Goal: Task Accomplishment & Management: Use online tool/utility

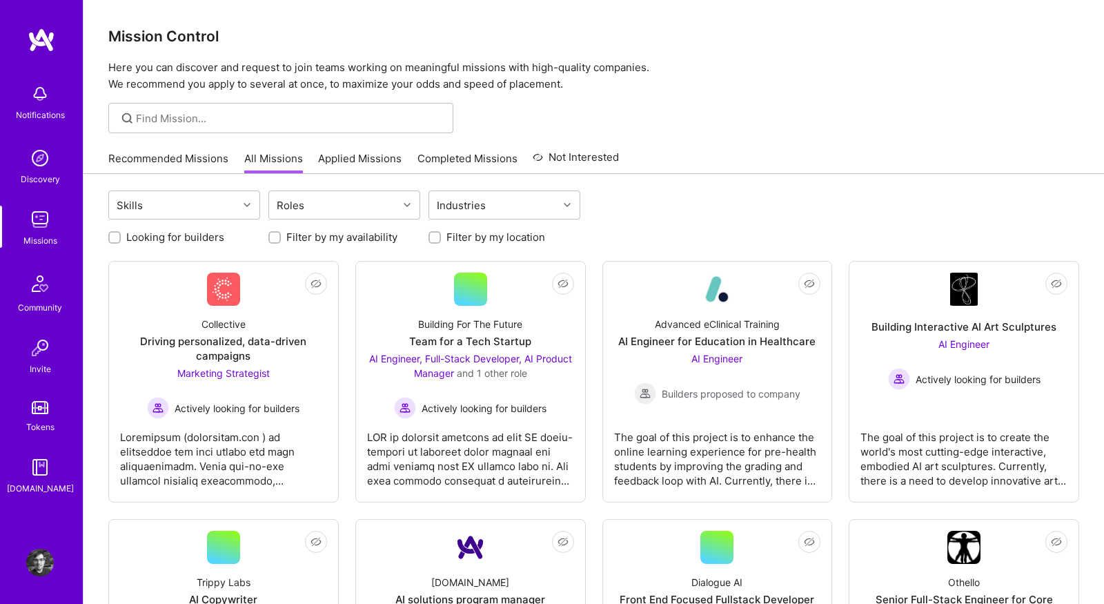
click at [220, 162] on link "Recommended Missions" at bounding box center [168, 162] width 120 height 23
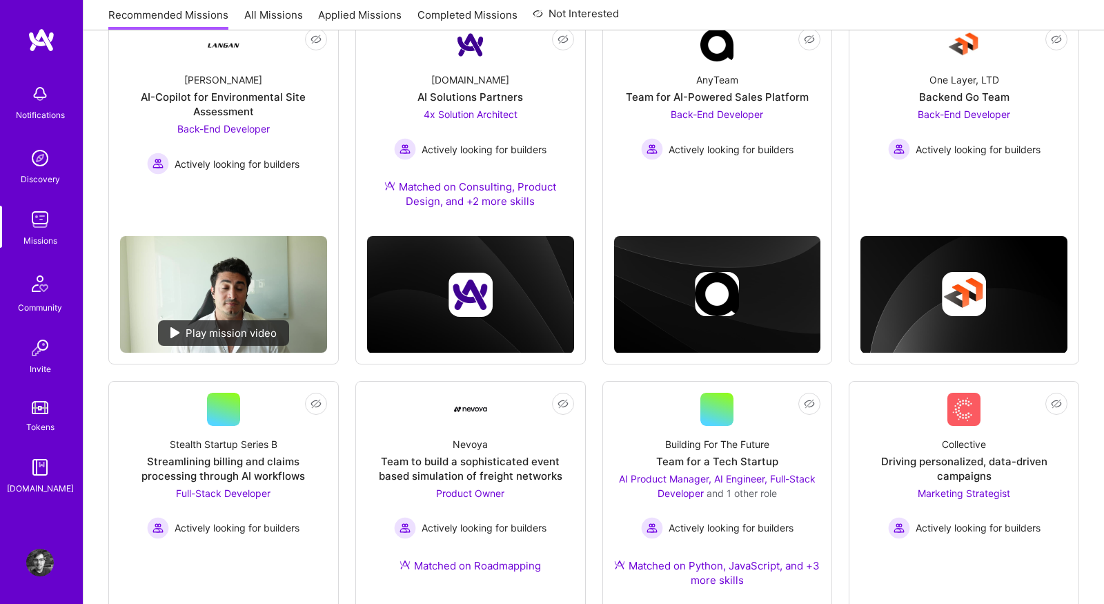
scroll to position [387, 0]
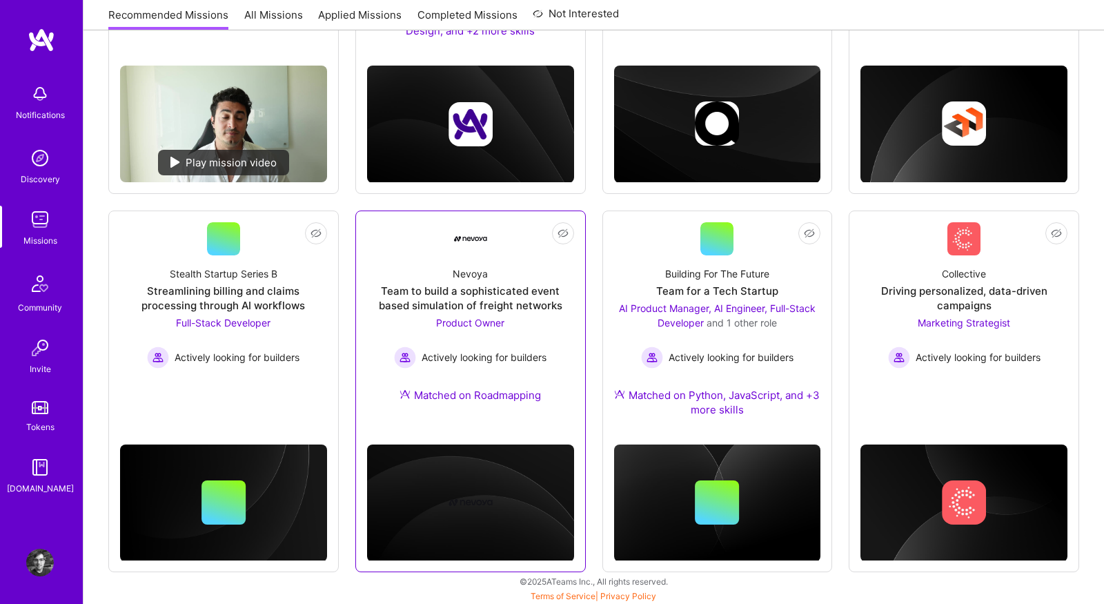
click at [409, 236] on link "Not Interested Nevoya Team to build a sophisticated event based simulation of f…" at bounding box center [470, 320] width 207 height 197
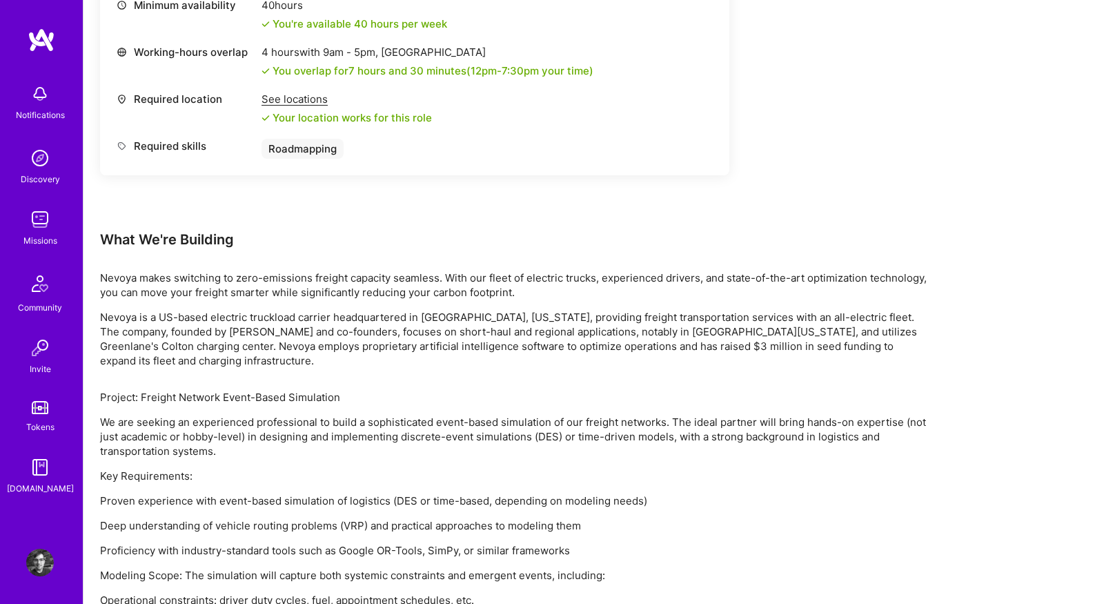
scroll to position [732, 0]
